Goal: Book appointment/travel/reservation

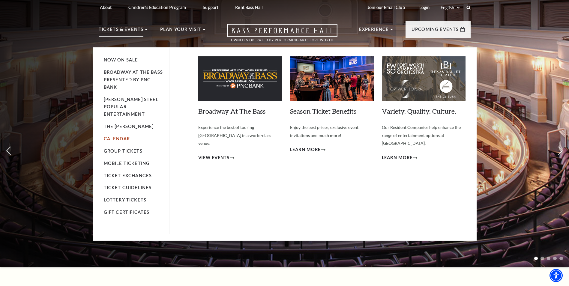
click at [121, 136] on link "Calendar" at bounding box center [117, 138] width 26 height 5
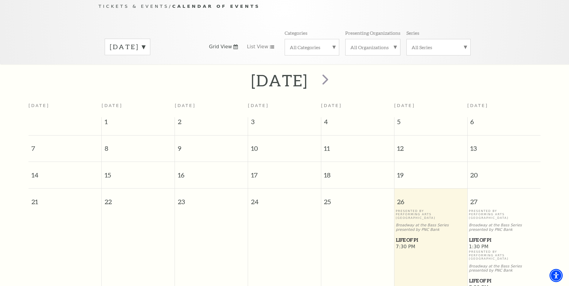
scroll to position [56, 0]
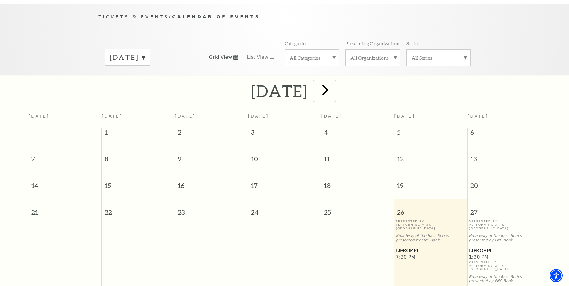
click at [334, 83] on span "next" at bounding box center [325, 89] width 17 height 17
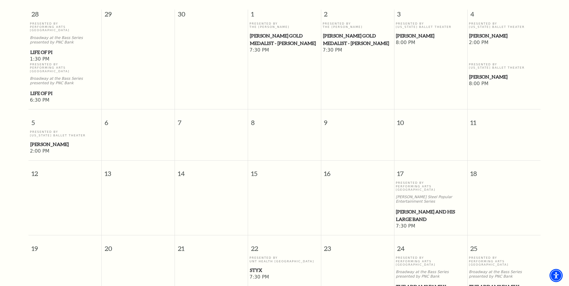
scroll to position [83, 0]
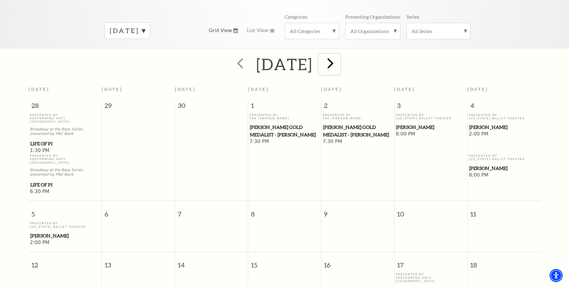
click at [339, 55] on span "next" at bounding box center [330, 63] width 17 height 17
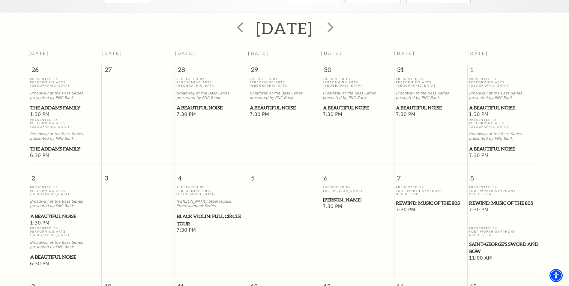
scroll to position [23, 0]
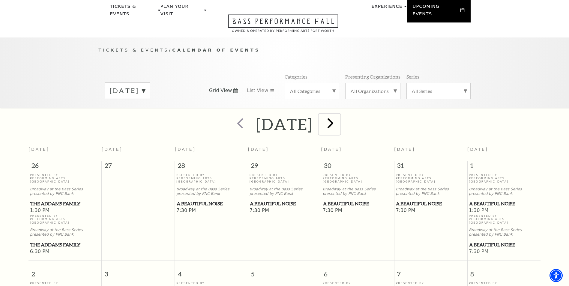
click at [339, 115] on span "next" at bounding box center [330, 123] width 17 height 17
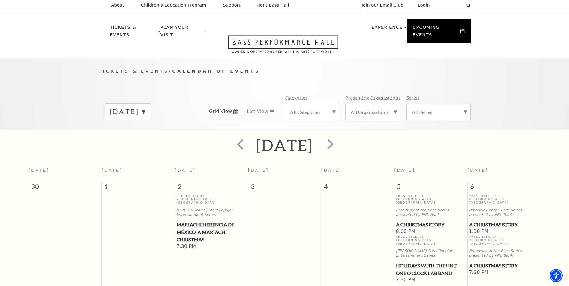
scroll to position [0, 0]
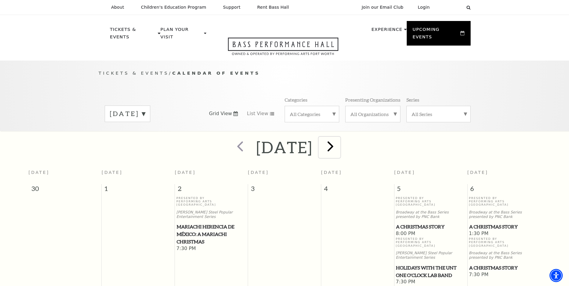
click at [339, 138] on span "next" at bounding box center [330, 146] width 17 height 17
